Goal: Transaction & Acquisition: Purchase product/service

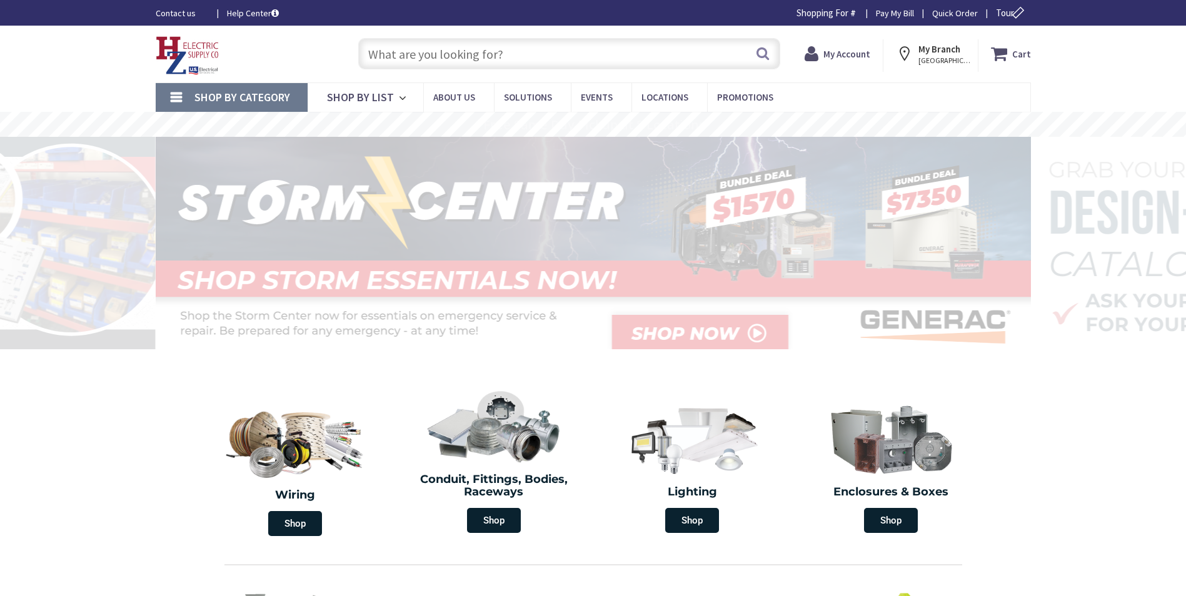
click at [578, 54] on input "text" at bounding box center [569, 53] width 422 height 31
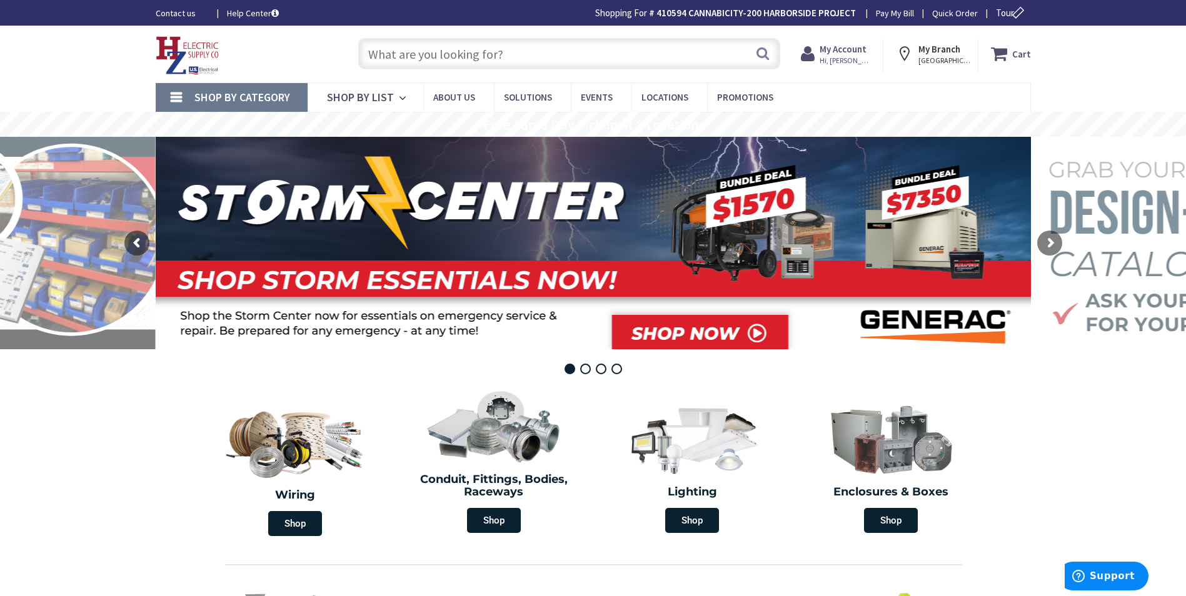
paste input "BAB2040"
type input "BAB2040"
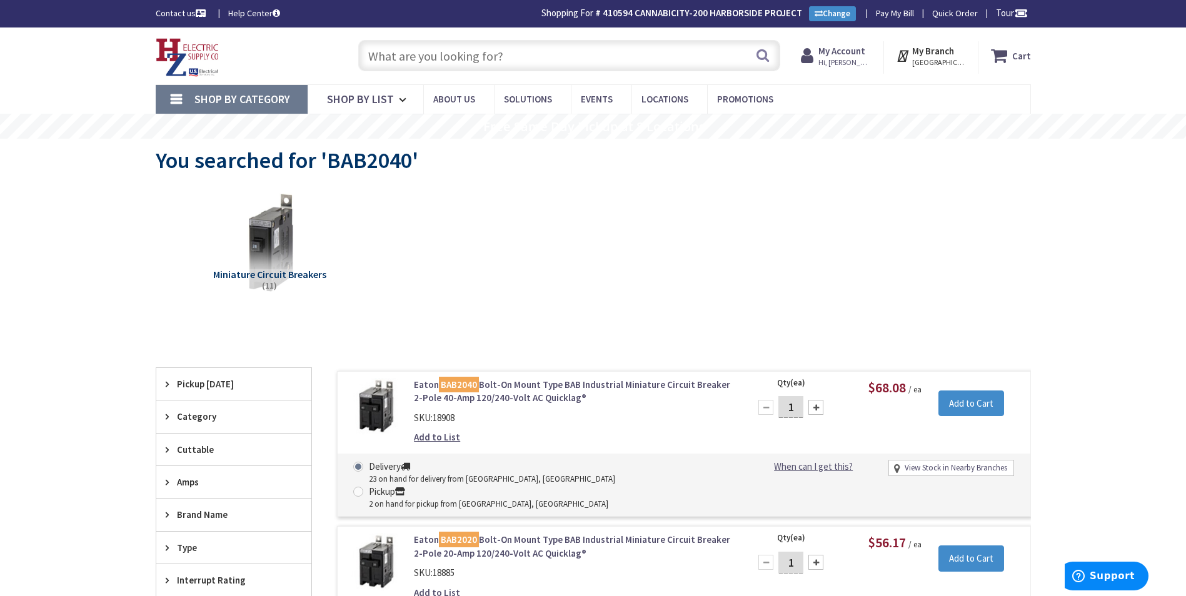
scroll to position [250, 0]
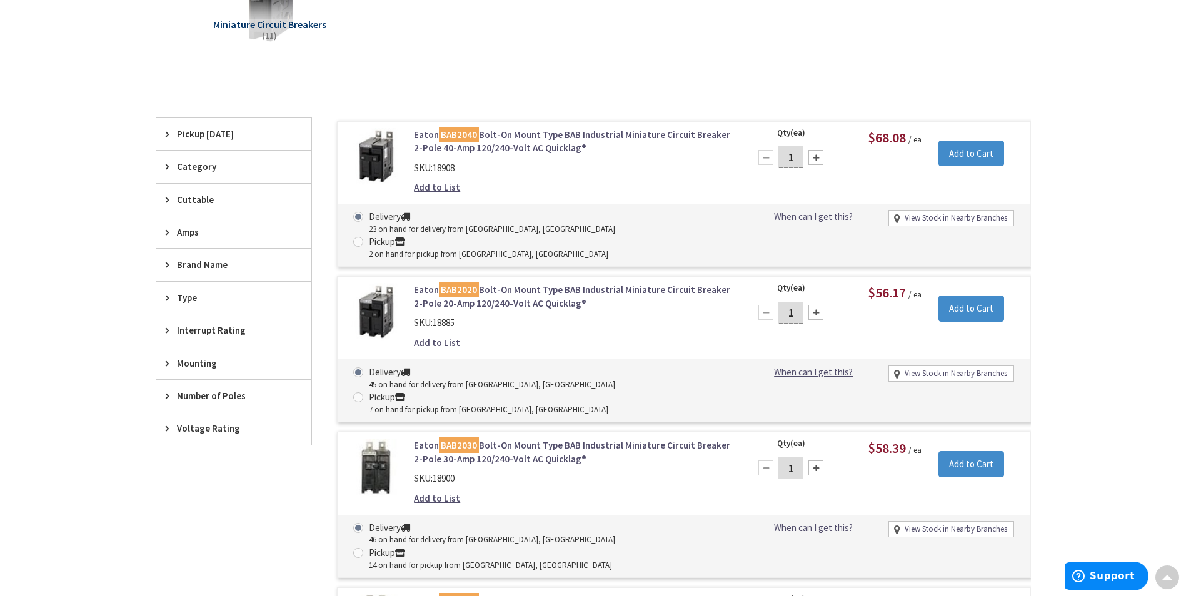
click at [513, 133] on link "Eaton BAB2040 Bolt-On Mount Type BAB Industrial Miniature Circuit Breaker 2-Pol…" at bounding box center [573, 141] width 318 height 27
